Goal: Task Accomplishment & Management: Use online tool/utility

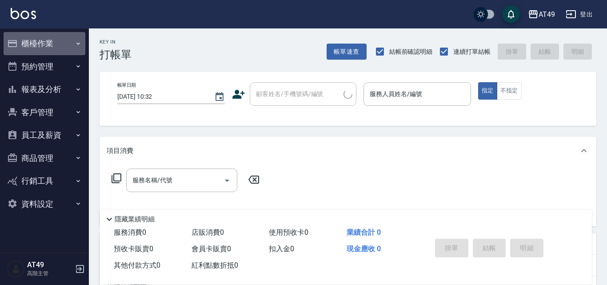
click at [18, 42] on button "櫃檯作業" at bounding box center [45, 43] width 82 height 23
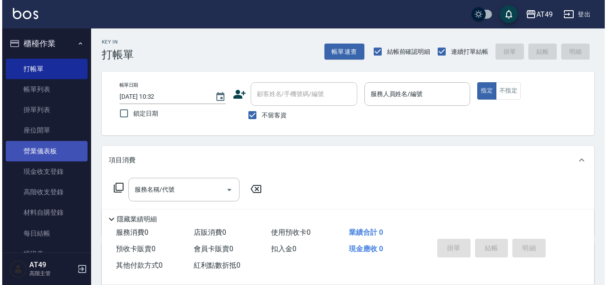
scroll to position [227, 0]
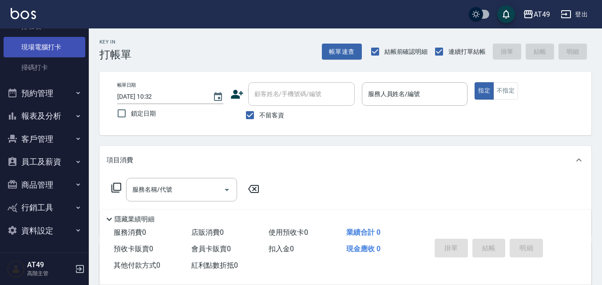
click at [40, 44] on link "現場電腦打卡" at bounding box center [45, 47] width 82 height 20
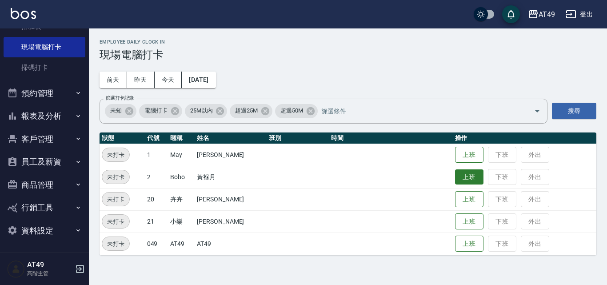
click at [465, 169] on button "上班" at bounding box center [469, 177] width 28 height 16
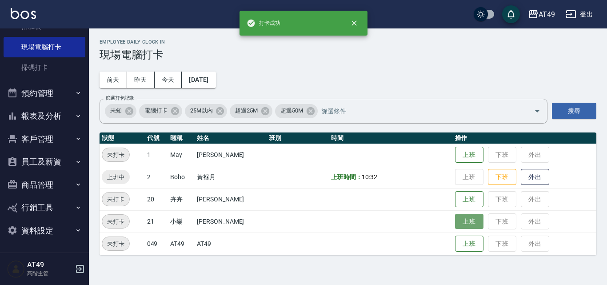
click at [469, 224] on button "上班" at bounding box center [469, 222] width 28 height 16
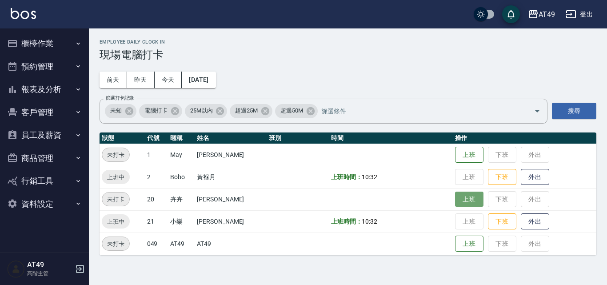
click at [472, 204] on button "上班" at bounding box center [469, 199] width 28 height 16
